Goal: Find contact information: Find contact information

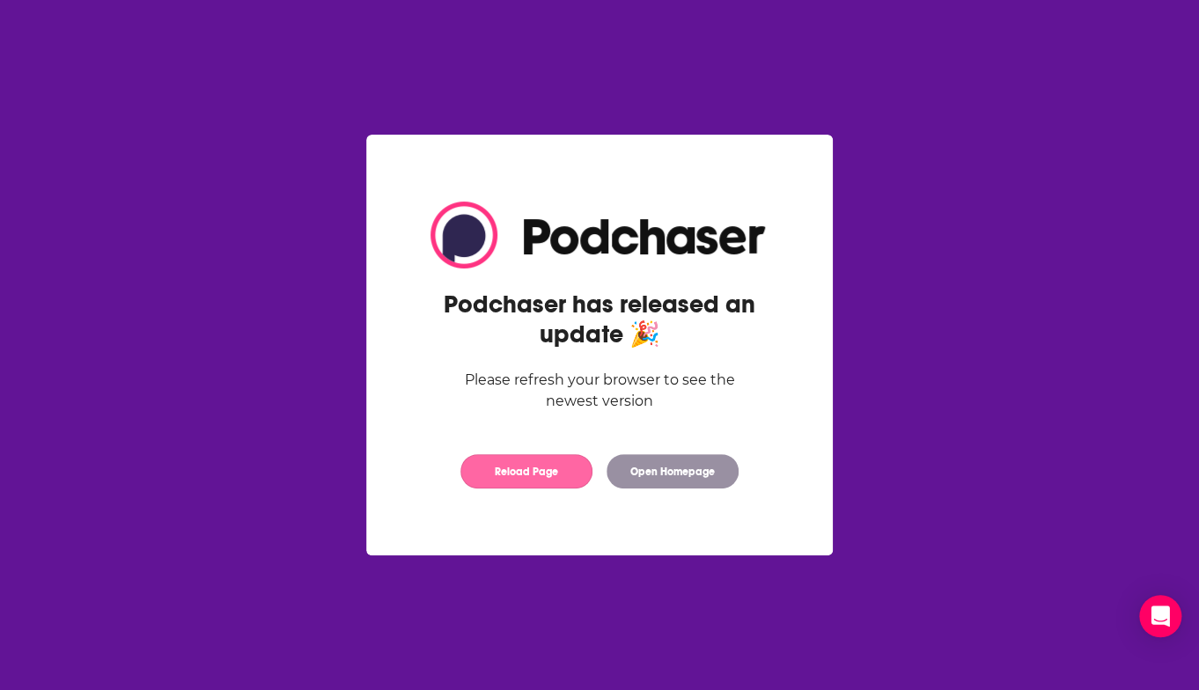
click at [564, 475] on button "Reload Page" at bounding box center [526, 471] width 132 height 34
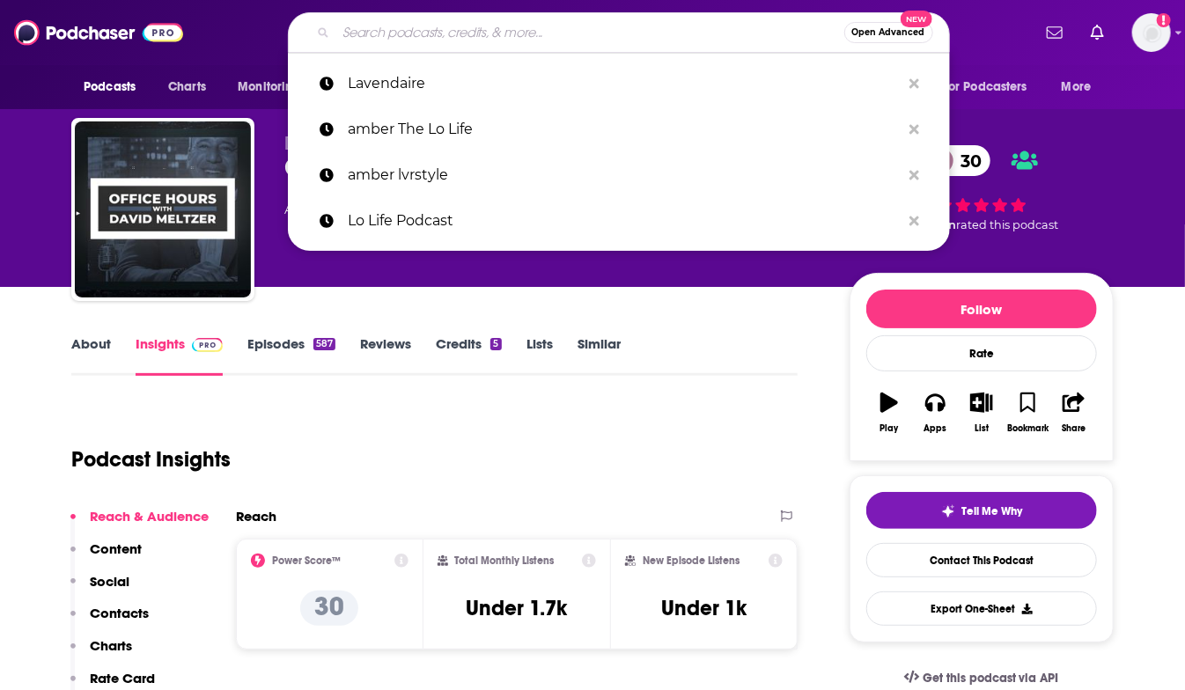
click at [424, 31] on input "Search podcasts, credits, & more..." at bounding box center [590, 32] width 508 height 28
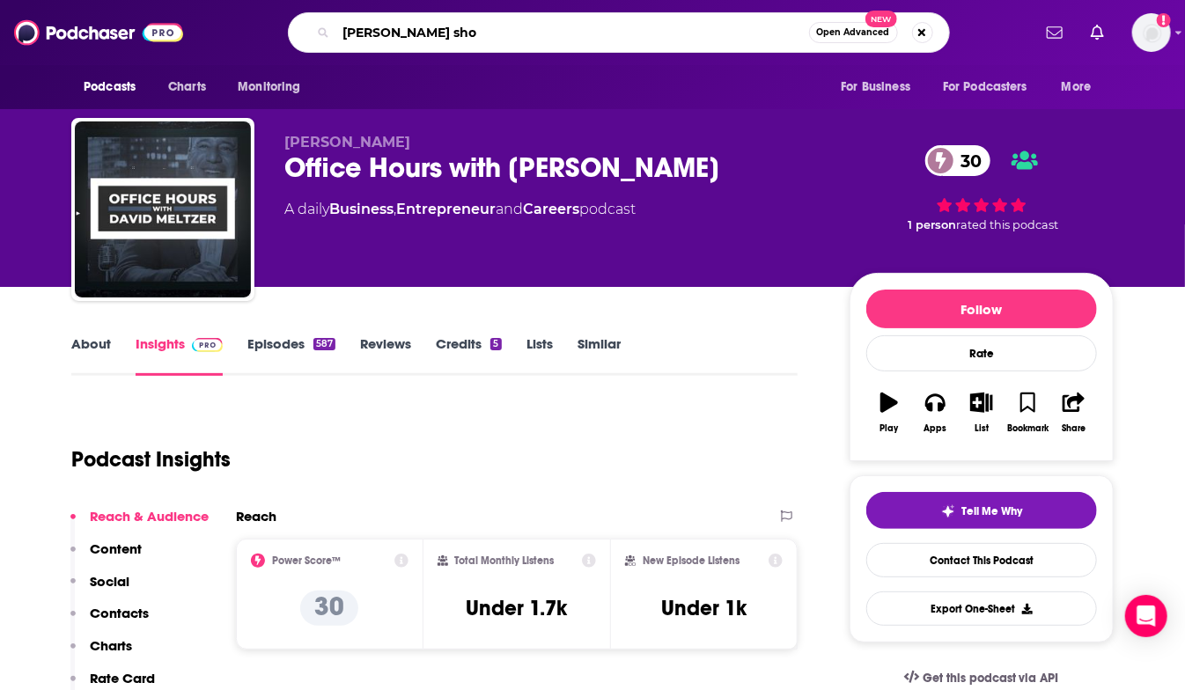
type input "[PERSON_NAME] show"
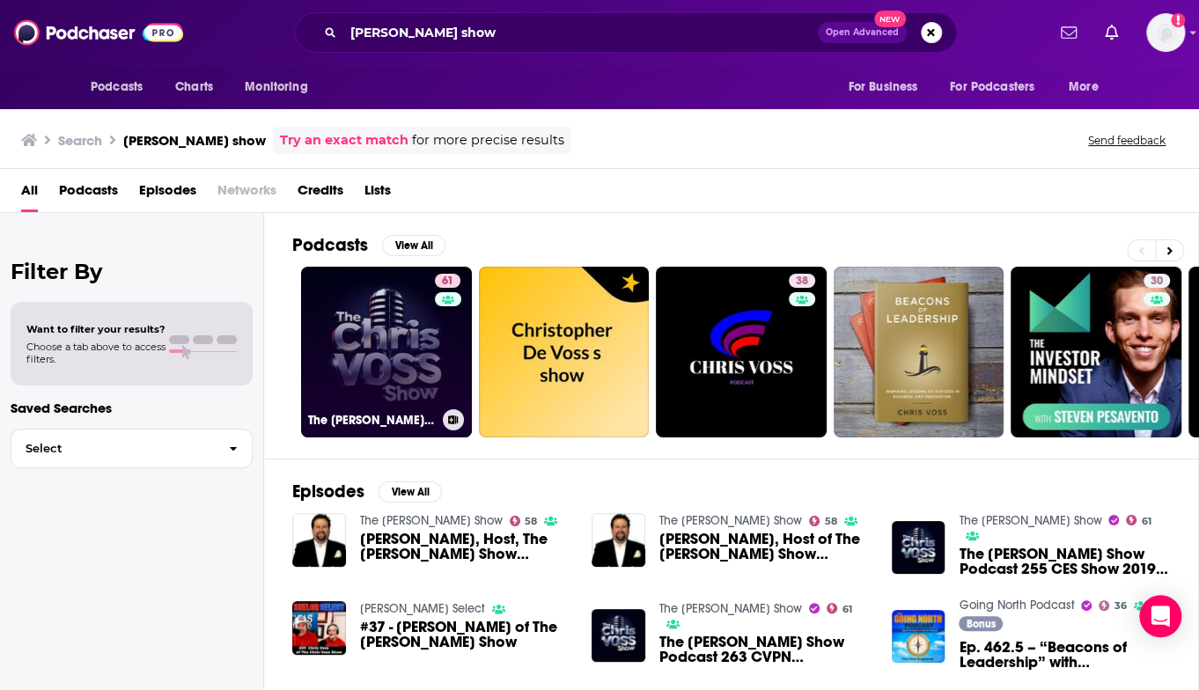
click at [397, 329] on link "61 The [PERSON_NAME] Show" at bounding box center [386, 352] width 171 height 171
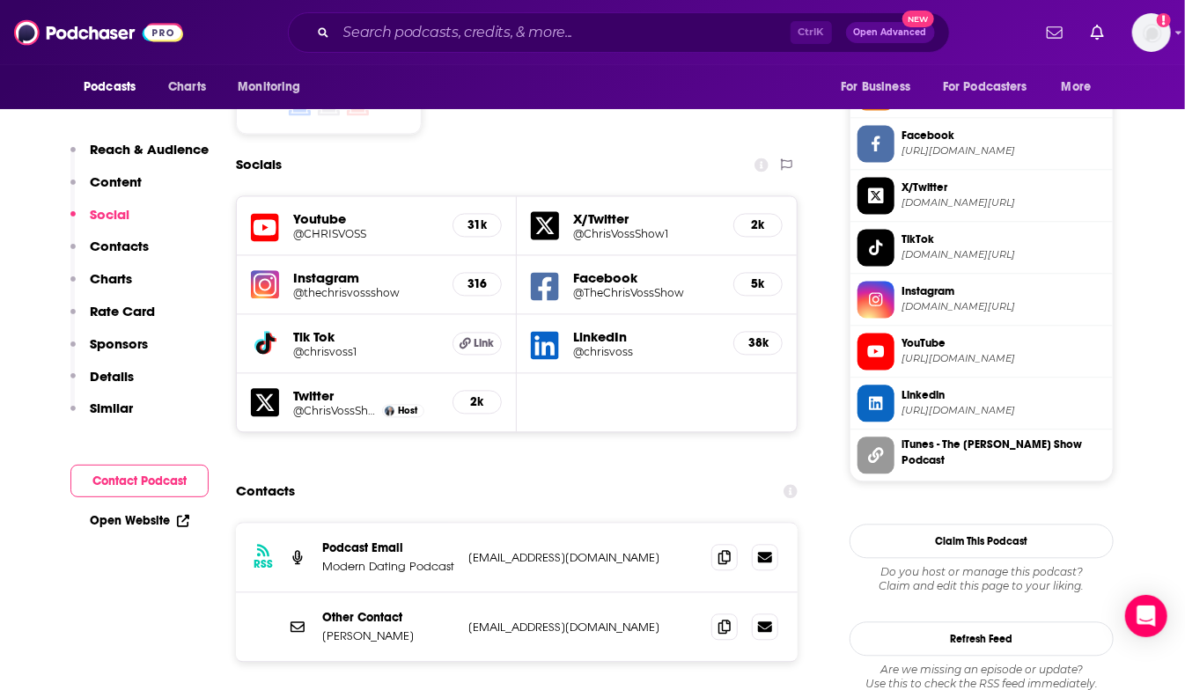
scroll to position [1585, 0]
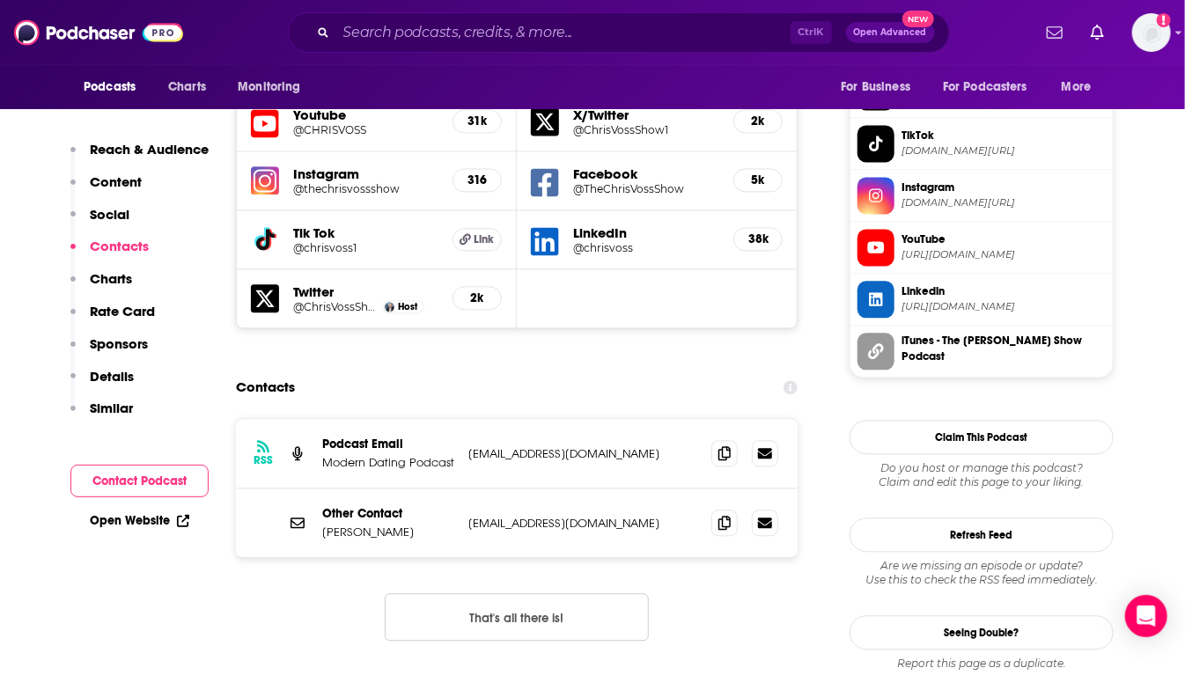
click at [501, 516] on p "[EMAIL_ADDRESS][DOMAIN_NAME]" at bounding box center [582, 523] width 229 height 15
drag, startPoint x: 501, startPoint y: 443, endPoint x: 634, endPoint y: 447, distance: 133.0
click at [634, 516] on p "[EMAIL_ADDRESS][DOMAIN_NAME]" at bounding box center [582, 523] width 229 height 15
copy p "[EMAIL_ADDRESS][DOMAIN_NAME]"
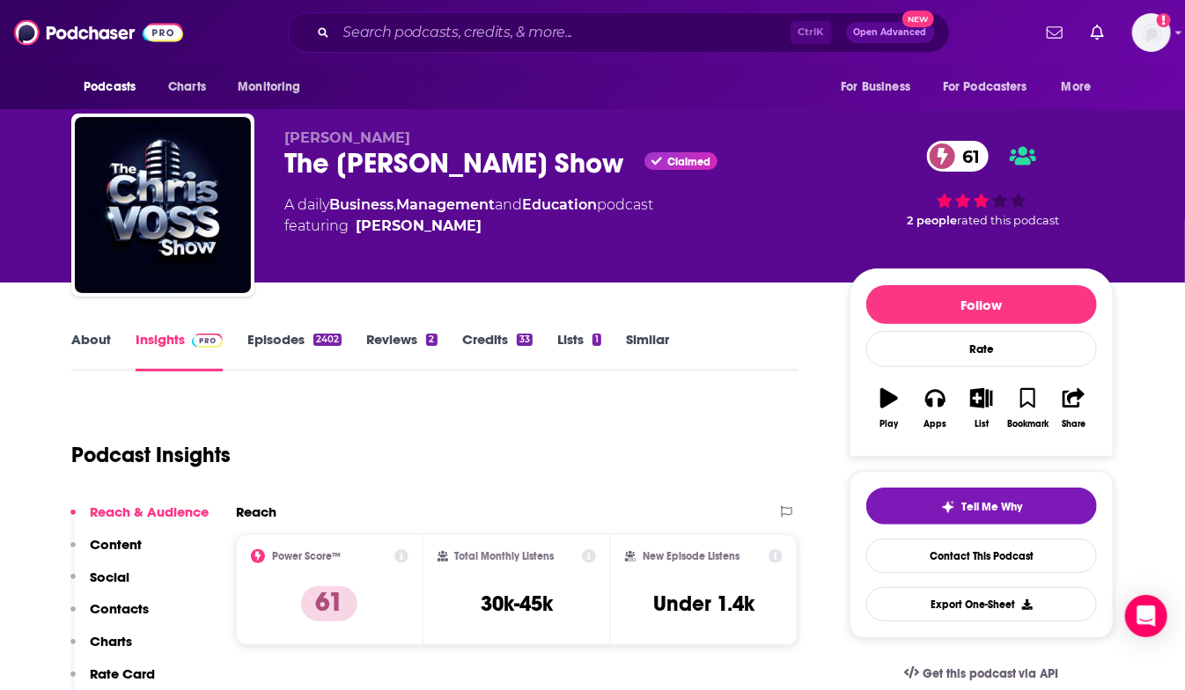
scroll to position [0, 0]
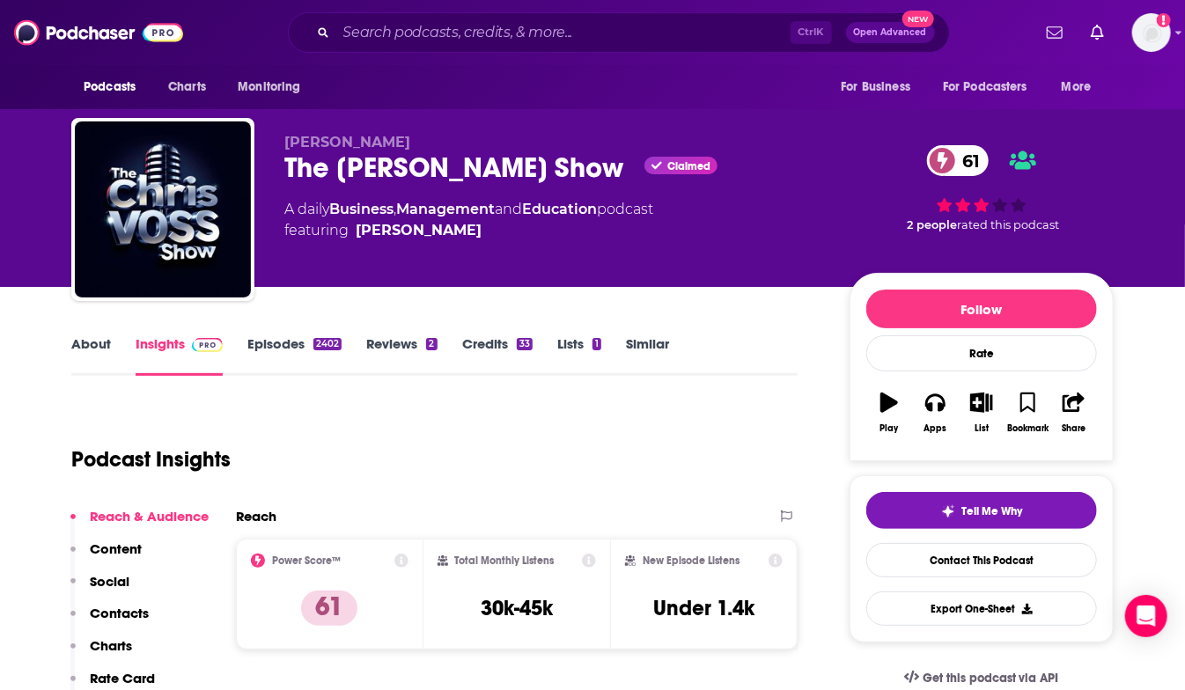
click at [87, 344] on link "About" at bounding box center [91, 355] width 40 height 40
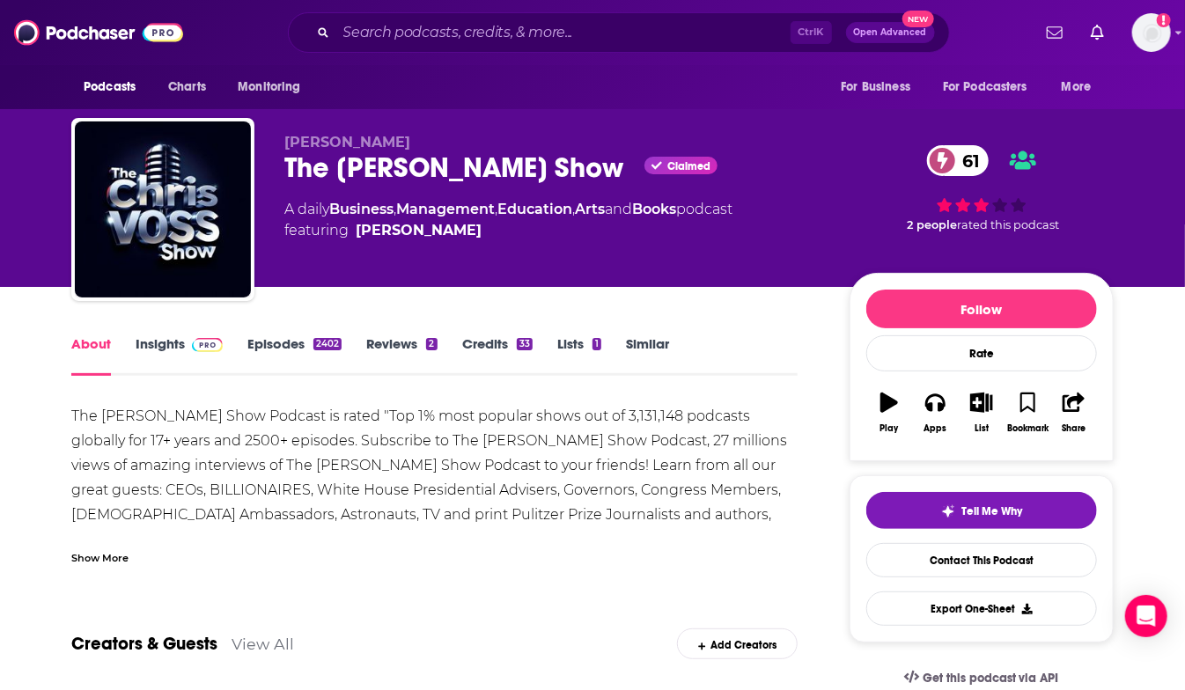
click at [100, 557] on div "Show More" at bounding box center [99, 556] width 57 height 17
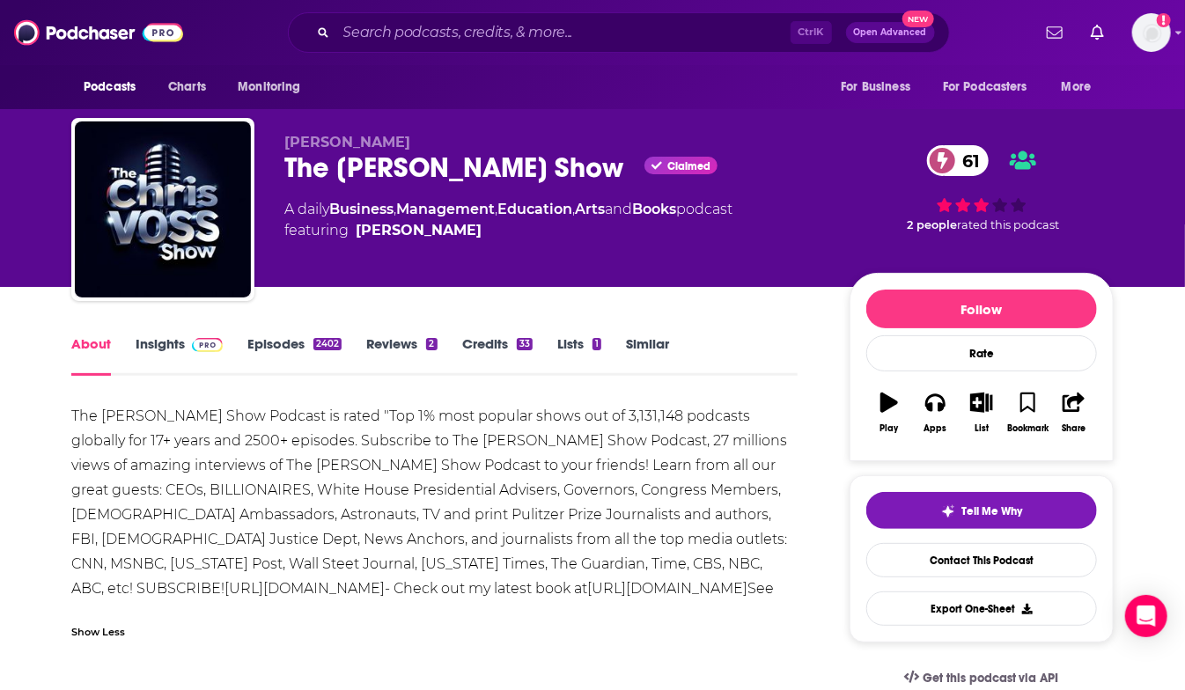
click at [154, 341] on link "Insights" at bounding box center [179, 355] width 87 height 40
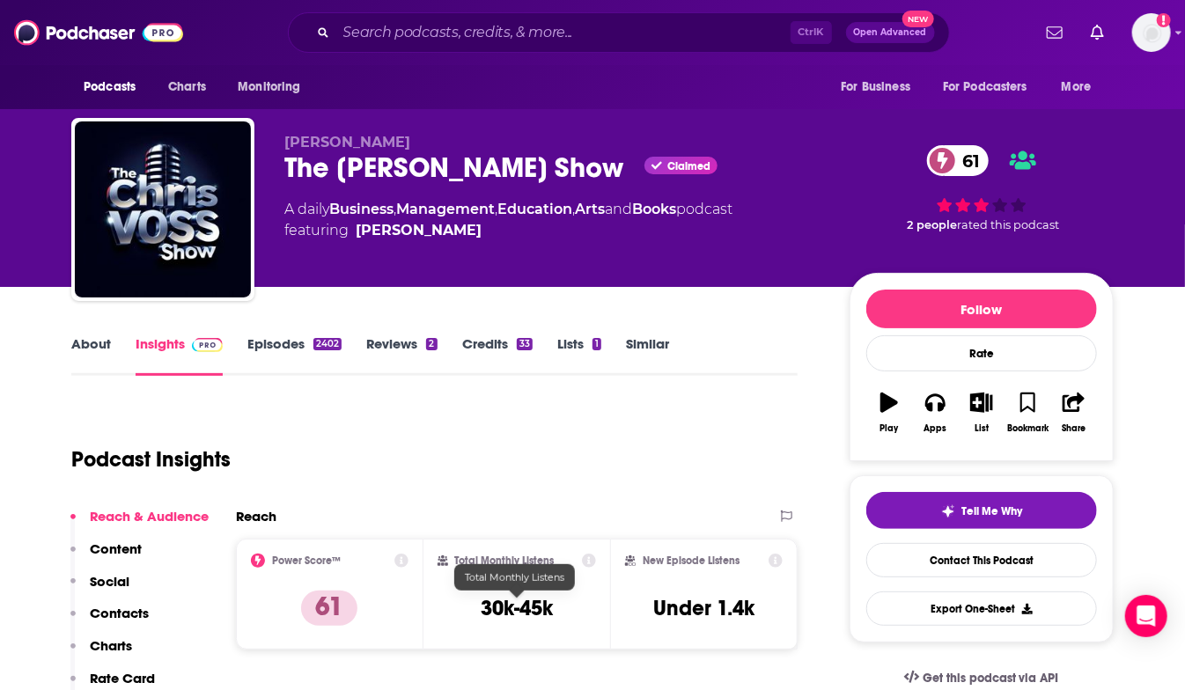
click at [481, 606] on h3 "30k-45k" at bounding box center [517, 608] width 72 height 26
drag, startPoint x: 481, startPoint y: 606, endPoint x: 551, endPoint y: 614, distance: 70.9
click at [551, 614] on h3 "30k-45k" at bounding box center [517, 608] width 72 height 26
copy div "30k-45k"
click at [98, 345] on link "About" at bounding box center [91, 355] width 40 height 40
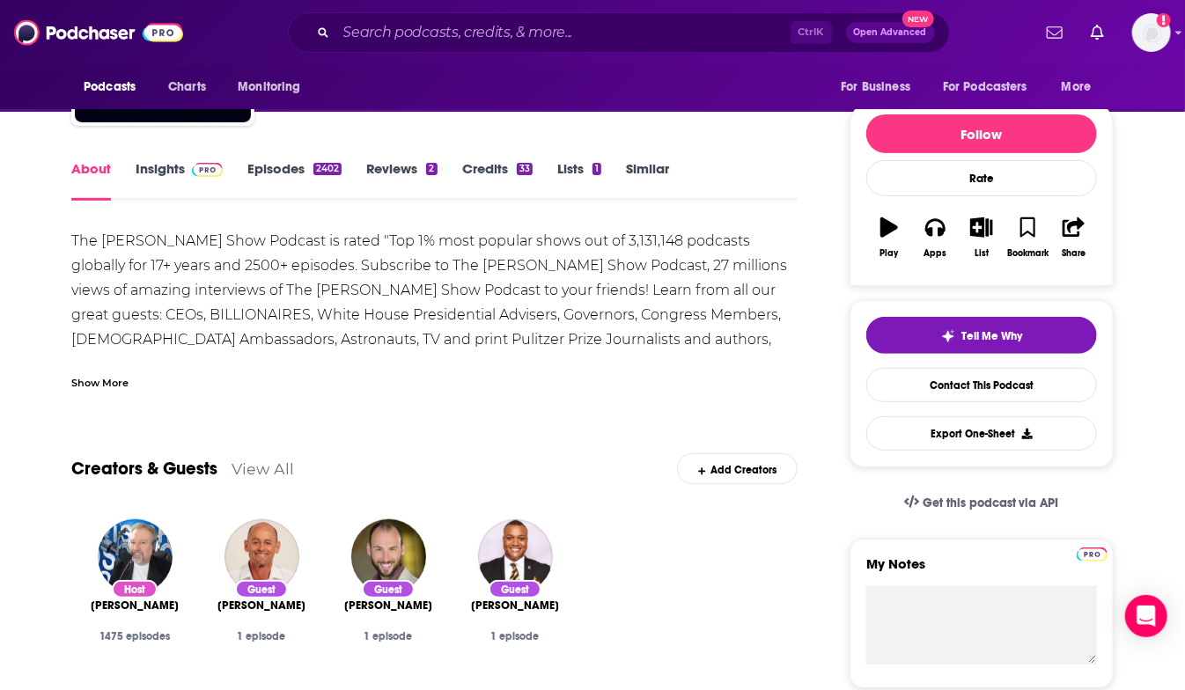
scroll to position [176, 0]
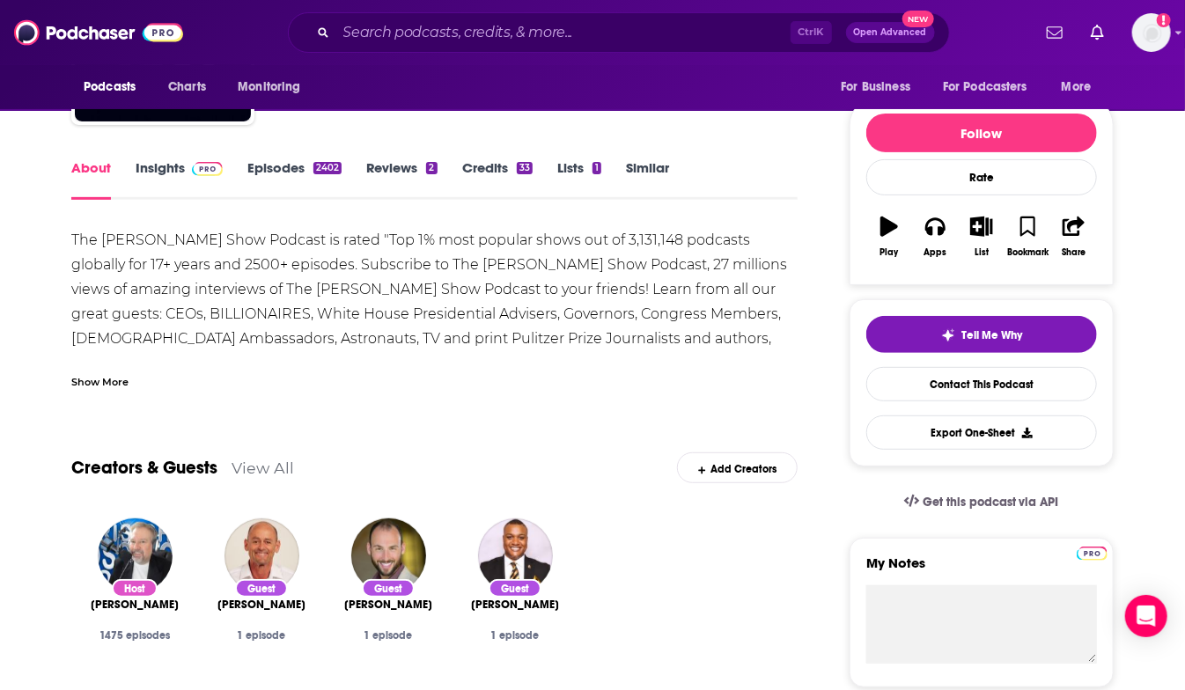
click at [112, 383] on div "Show More" at bounding box center [99, 380] width 57 height 17
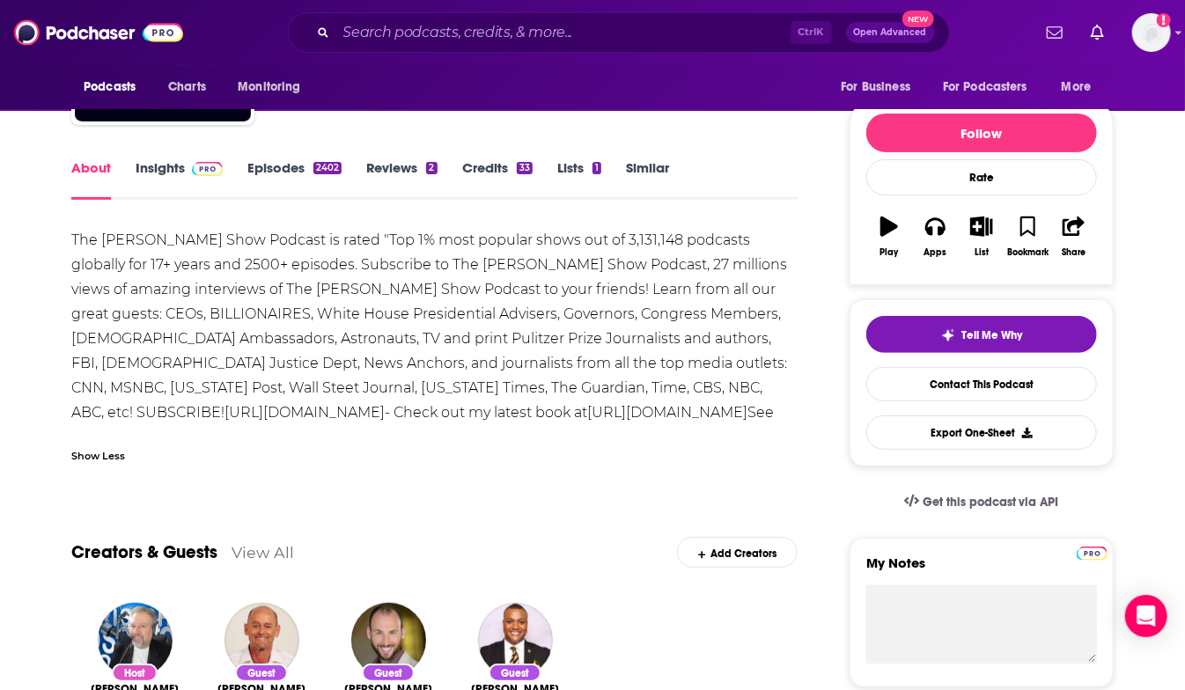
click at [82, 239] on div "The [PERSON_NAME] Show Podcast is rated "Top 1% most popular shows out of 3,131…" at bounding box center [434, 339] width 726 height 222
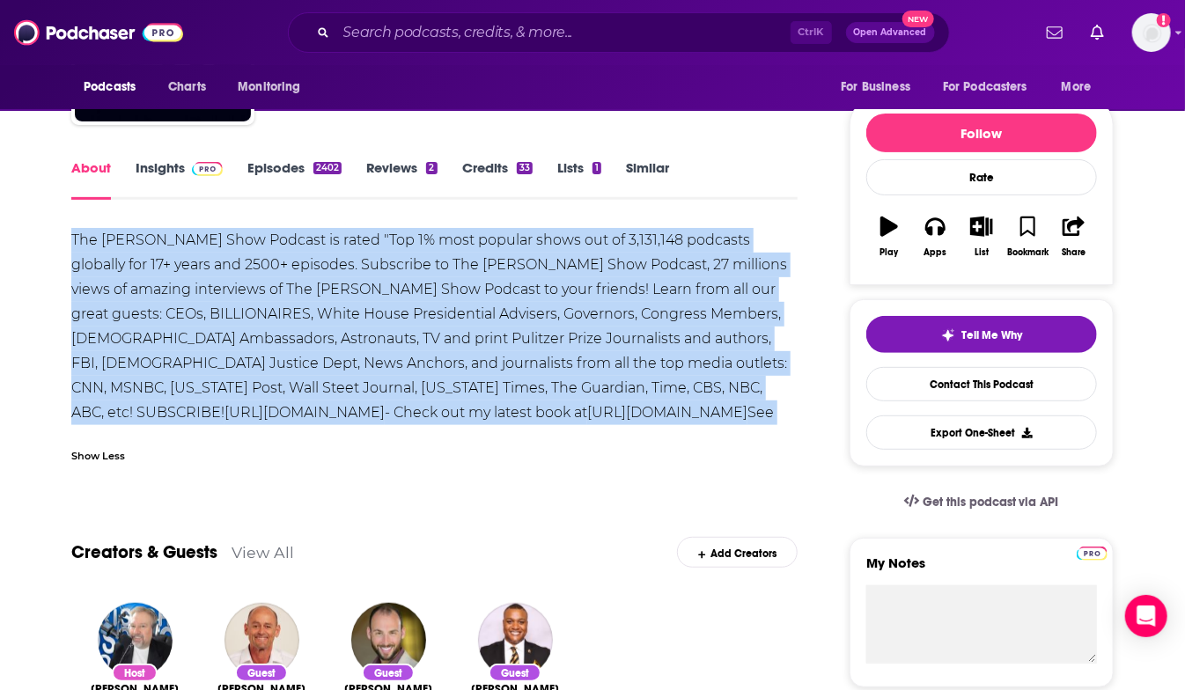
drag, startPoint x: 82, startPoint y: 239, endPoint x: 651, endPoint y: 404, distance: 592.3
click at [651, 404] on div "The [PERSON_NAME] Show Podcast is rated "Top 1% most popular shows out of 3,131…" at bounding box center [434, 339] width 726 height 222
copy div "The [PERSON_NAME] Show Podcast is rated "Top 1% most popular shows out of 3,131…"
